Goal: Task Accomplishment & Management: Complete application form

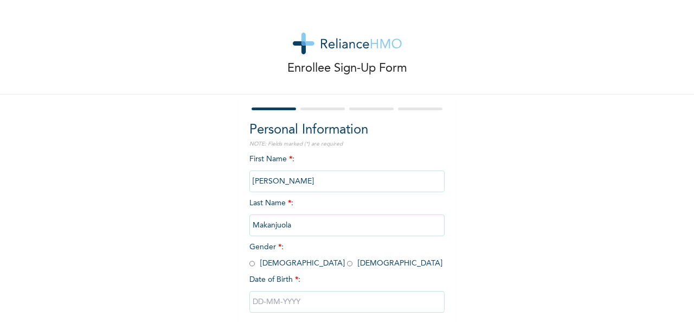
click at [250, 264] on input "radio" at bounding box center [252, 263] width 5 height 10
radio input "true"
click at [289, 304] on input "text" at bounding box center [347, 302] width 195 height 22
select select "8"
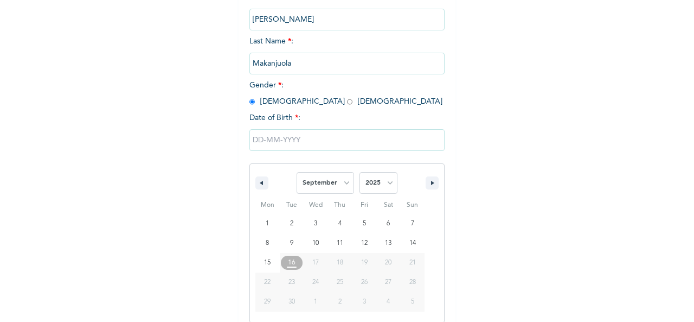
scroll to position [172, 0]
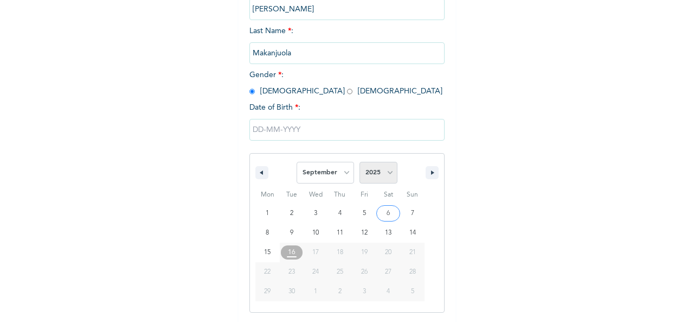
click at [387, 175] on select "2025 2024 2023 2022 2021 2020 2019 2018 2017 2016 2015 2014 2013 2012 2011 2010…" at bounding box center [379, 173] width 38 height 22
click at [386, 175] on select "2025 2024 2023 2022 2021 2020 2019 2018 2017 2016 2015 2014 2013 2012 2011 2010…" at bounding box center [379, 173] width 38 height 22
select select "1979"
click at [360, 163] on select "2025 2024 2023 2022 2021 2020 2019 2018 2017 2016 2015 2014 2013 2012 2011 2010…" at bounding box center [379, 173] width 38 height 22
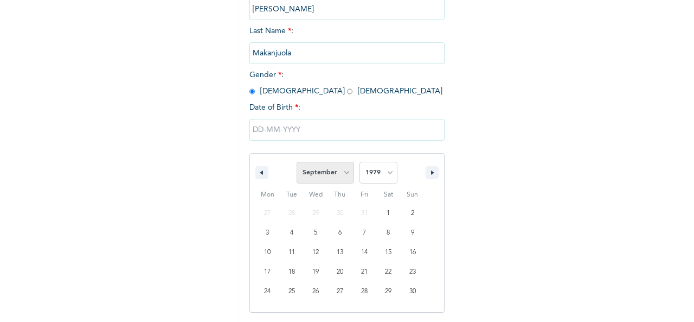
click at [342, 173] on select "January February March April May June July August September October November De…" at bounding box center [325, 173] width 57 height 22
select select "5"
click at [297, 163] on select "January February March April May June July August September October November De…" at bounding box center [325, 173] width 57 height 22
type input "[DATE]"
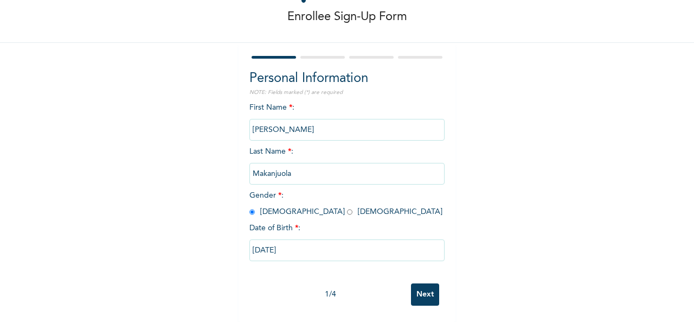
click at [421, 287] on input "Next" at bounding box center [425, 294] width 28 height 22
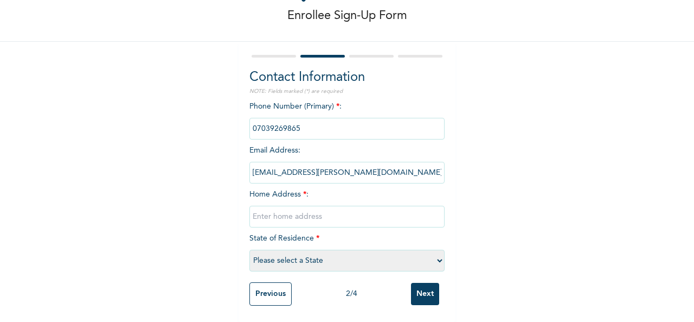
click at [369, 209] on input "text" at bounding box center [347, 217] width 195 height 22
type input "8 [PERSON_NAME], [PERSON_NAME]"
click at [437, 254] on select "Please select a State [PERSON_NAME] (FCT) [PERSON_NAME] Ibom [GEOGRAPHIC_DATA] …" at bounding box center [347, 261] width 195 height 22
select select "20"
click at [250, 250] on select "Please select a State [PERSON_NAME] (FCT) [PERSON_NAME] Ibom [GEOGRAPHIC_DATA] …" at bounding box center [347, 261] width 195 height 22
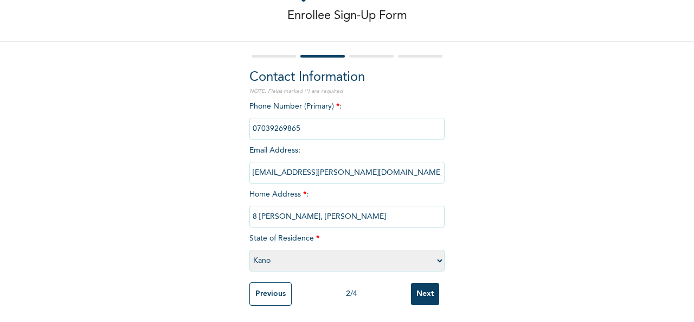
click at [417, 292] on input "Next" at bounding box center [425, 294] width 28 height 22
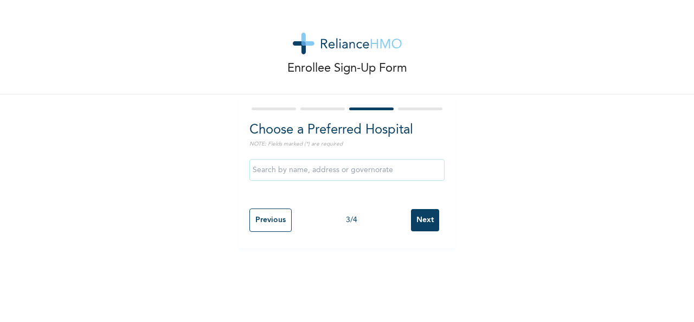
scroll to position [0, 0]
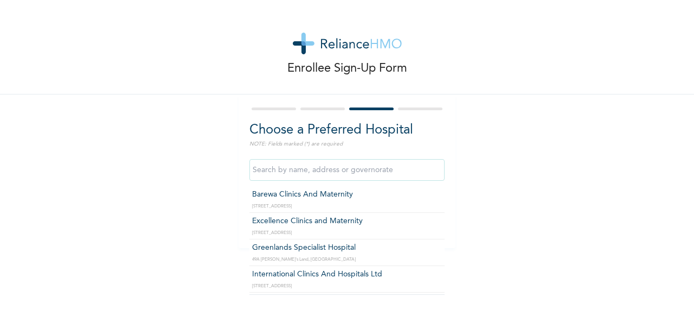
click at [386, 170] on input "text" at bounding box center [347, 170] width 195 height 22
type input "International Clinics And Hospitals Ltd"
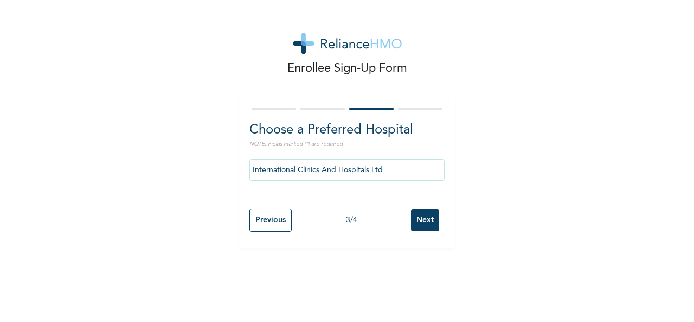
click at [423, 221] on input "Next" at bounding box center [425, 220] width 28 height 22
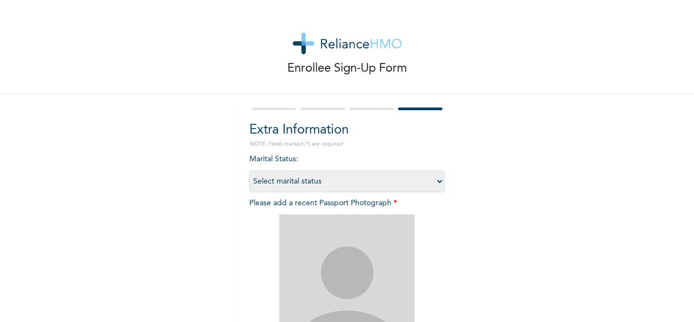
click at [434, 182] on select "Select marital status [DEMOGRAPHIC_DATA] Married [DEMOGRAPHIC_DATA] Widow/[DEMO…" at bounding box center [347, 181] width 195 height 22
select select "2"
click at [250, 170] on select "Select marital status [DEMOGRAPHIC_DATA] Married [DEMOGRAPHIC_DATA] Widow/[DEMO…" at bounding box center [347, 181] width 195 height 22
click at [601, 244] on div "Enrollee Sign-Up Form Extra Information NOTE: Fields marked (*) are required Ma…" at bounding box center [347, 233] width 694 height 467
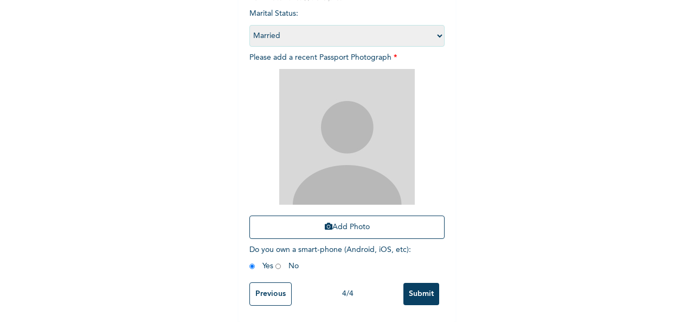
scroll to position [154, 0]
click at [356, 222] on button "Add Photo" at bounding box center [347, 226] width 195 height 23
click at [349, 219] on button "Add Photo" at bounding box center [347, 226] width 195 height 23
click at [328, 216] on button "Add Photo" at bounding box center [347, 226] width 195 height 23
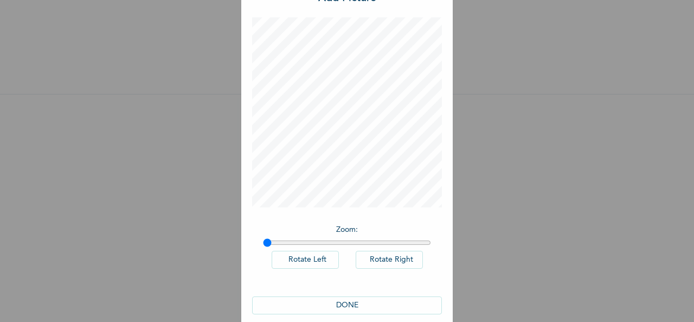
scroll to position [56, 0]
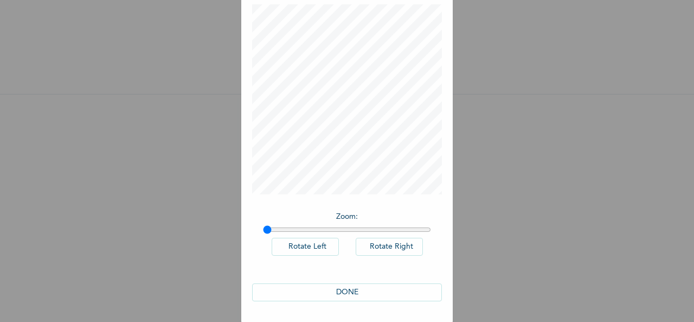
click at [367, 293] on button "DONE" at bounding box center [347, 292] width 190 height 18
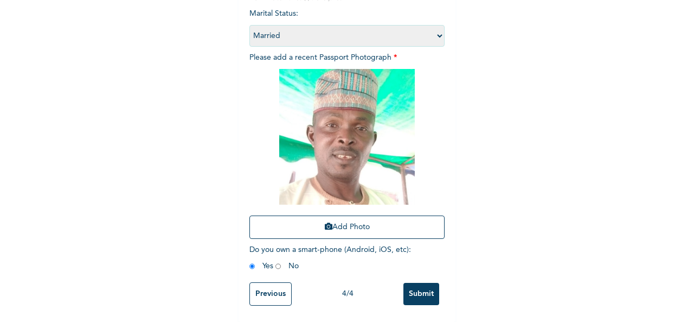
scroll to position [154, 0]
click at [418, 284] on input "Submit" at bounding box center [422, 294] width 36 height 22
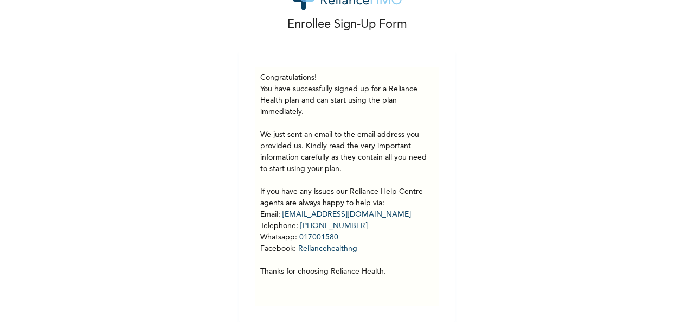
scroll to position [52, 0]
click at [625, 134] on div "Enrollee Sign-Up Form Congratulations! You have successfully signed up for a Re…" at bounding box center [347, 139] width 694 height 366
